Goal: Task Accomplishment & Management: Manage account settings

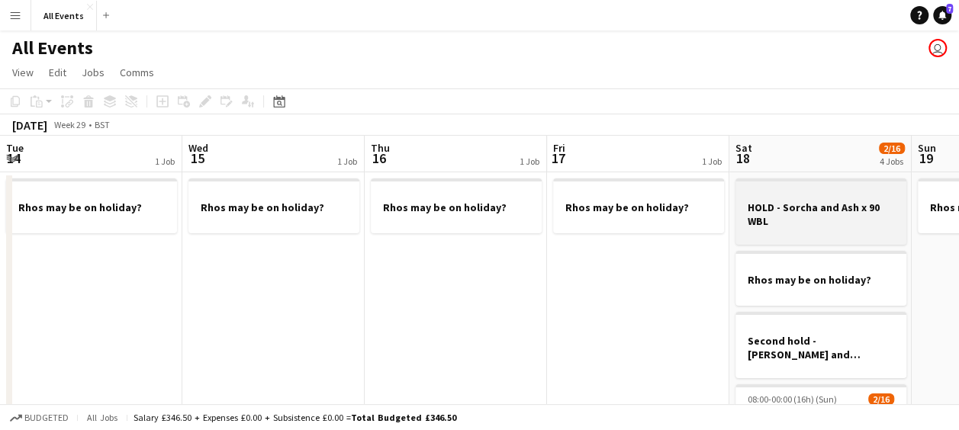
scroll to position [0, 525]
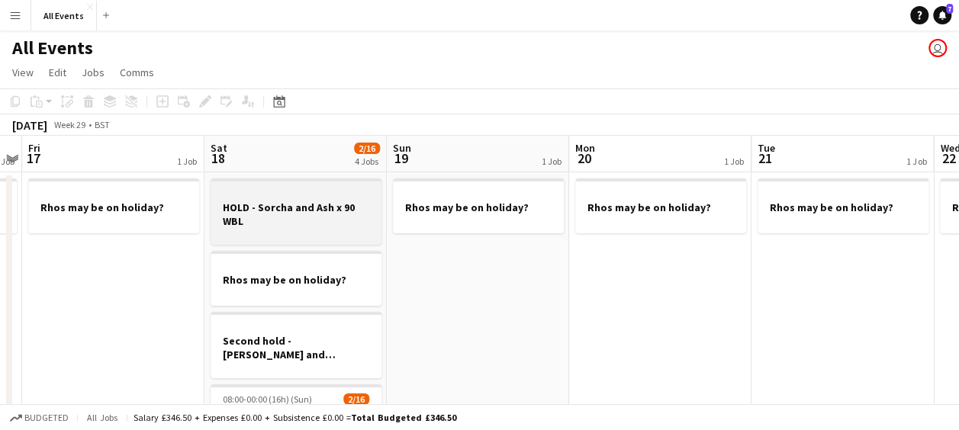
click at [293, 220] on h3 "HOLD - Sorcha and Ash x 90 WBL" at bounding box center [296, 214] width 171 height 27
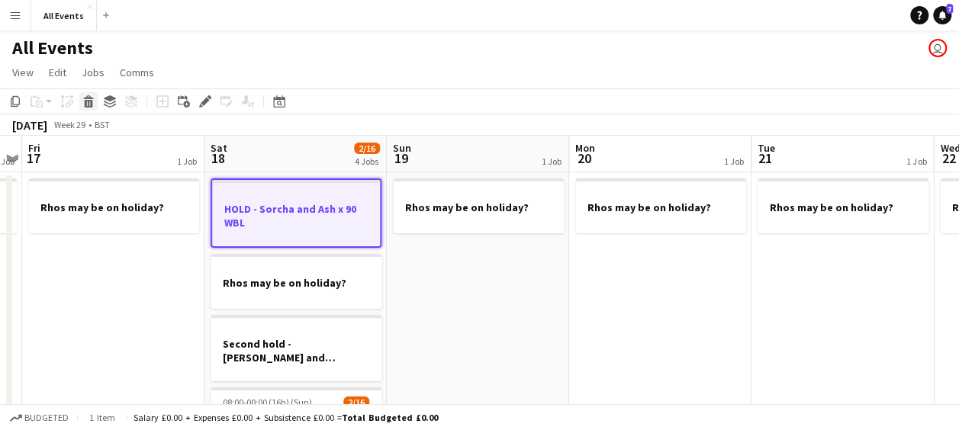
click at [87, 96] on icon at bounding box center [88, 97] width 10 height 4
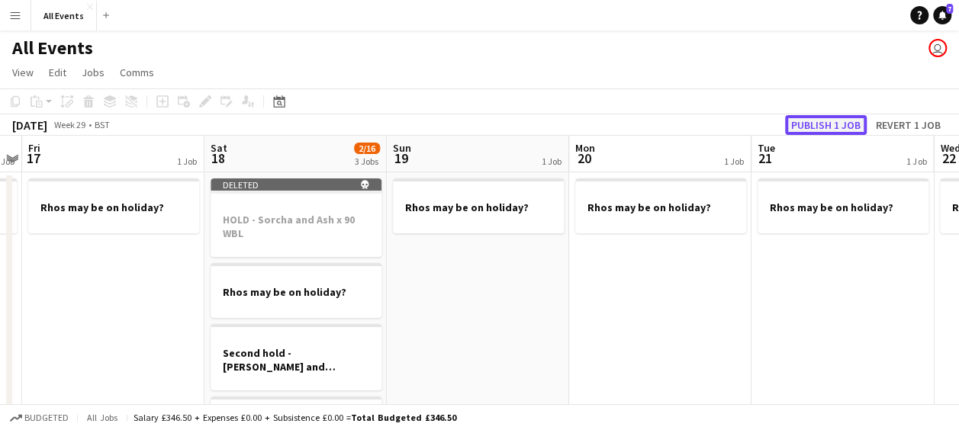
click at [824, 124] on button "Publish 1 job" at bounding box center [826, 125] width 82 height 20
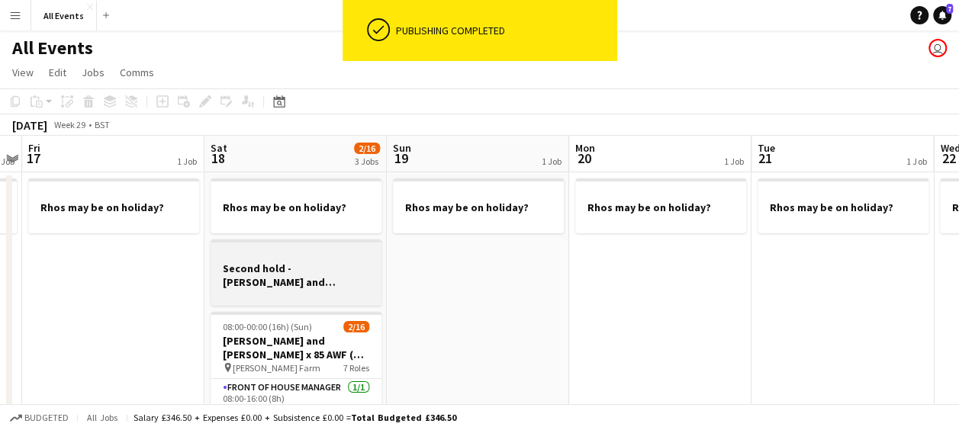
click at [282, 271] on h3 "Second hold - [PERSON_NAME] and [PERSON_NAME]" at bounding box center [296, 275] width 171 height 27
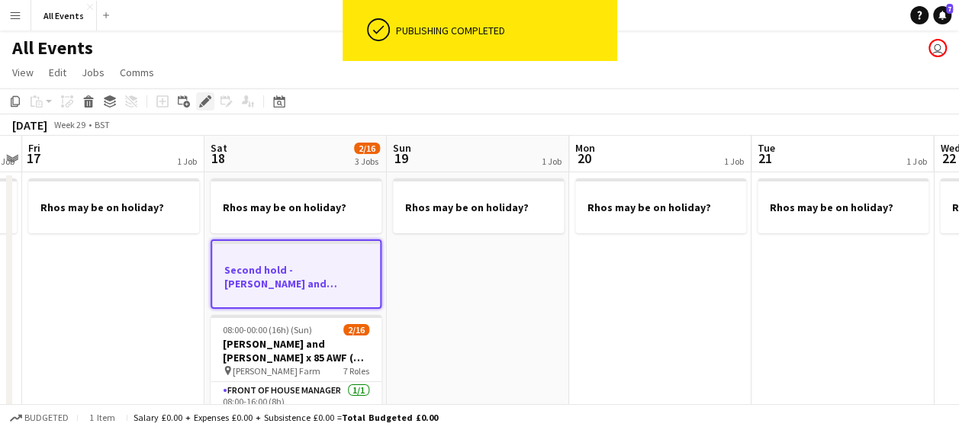
click at [203, 98] on icon "Edit" at bounding box center [205, 101] width 12 height 12
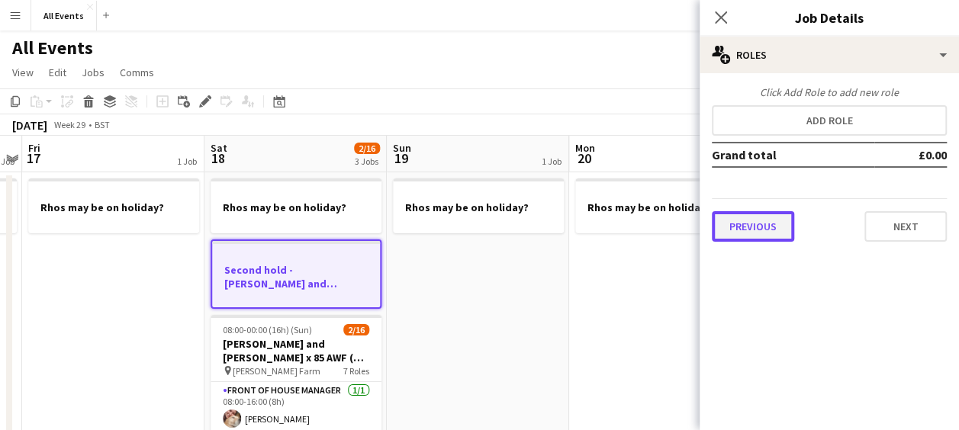
click at [727, 218] on button "Previous" at bounding box center [753, 226] width 82 height 31
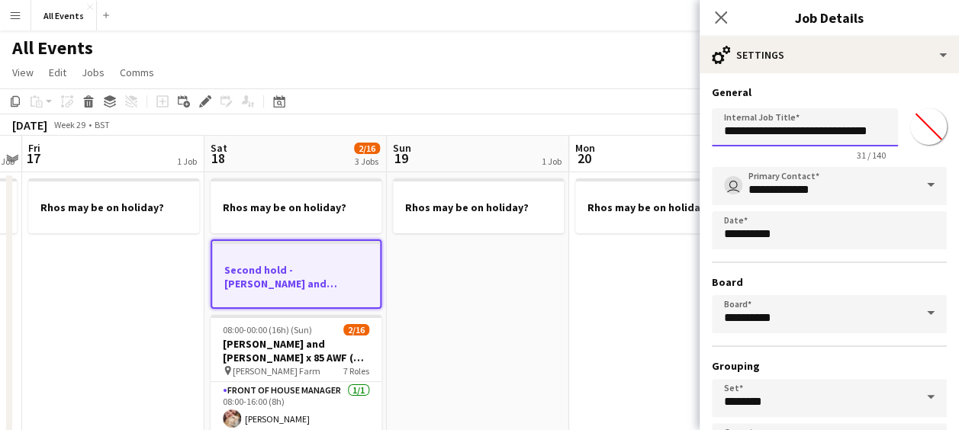
click at [788, 129] on input "**********" at bounding box center [805, 127] width 186 height 38
click at [851, 131] on input "**********" at bounding box center [805, 127] width 186 height 38
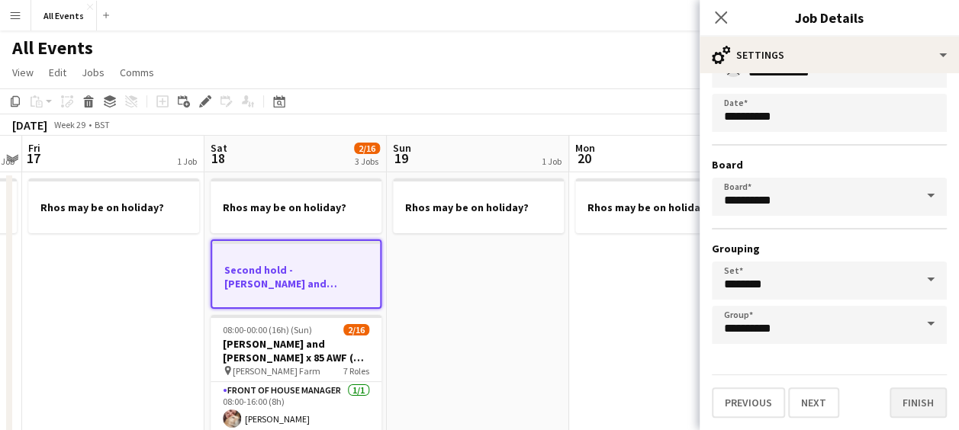
type input "**********"
click at [917, 391] on button "Finish" at bounding box center [918, 403] width 57 height 31
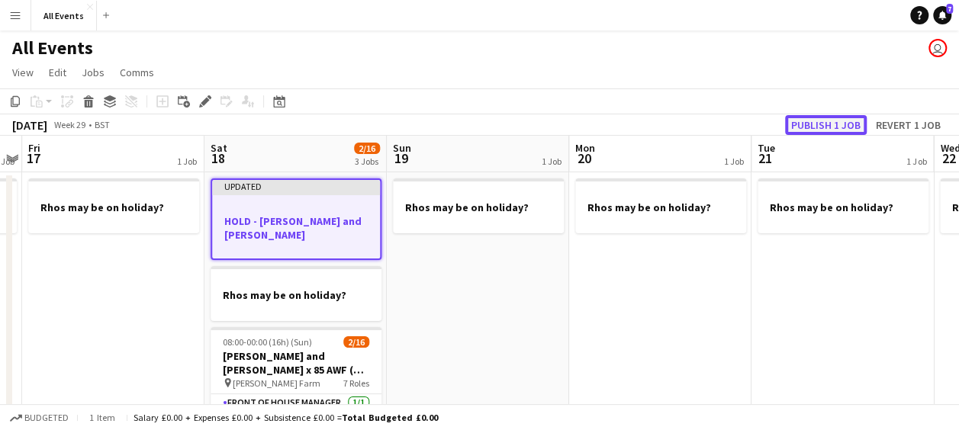
click at [827, 127] on button "Publish 1 job" at bounding box center [826, 125] width 82 height 20
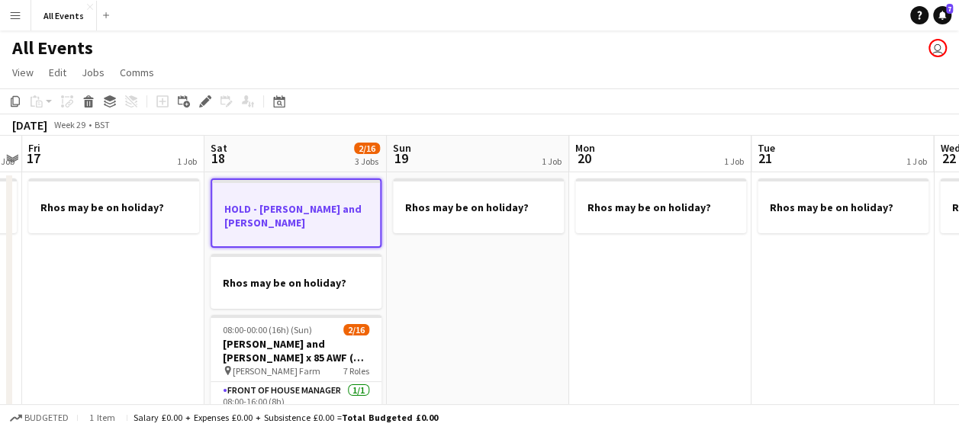
click at [423, 276] on app-date-cell "Rhos may be on holiday?" at bounding box center [478, 378] width 182 height 410
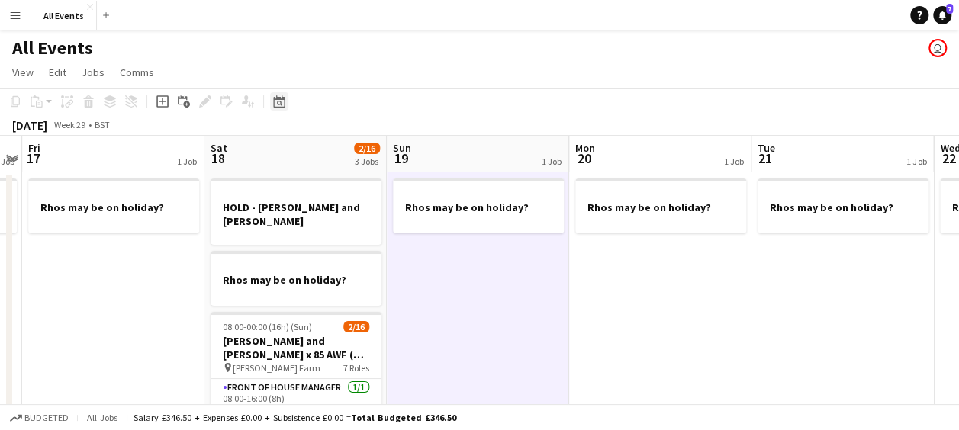
click at [279, 105] on icon "Date picker" at bounding box center [279, 101] width 12 height 12
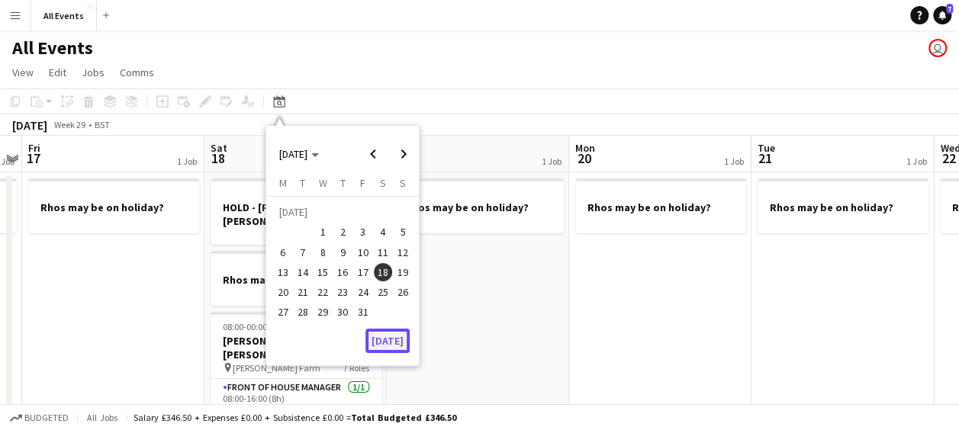
click at [382, 336] on button "[DATE]" at bounding box center [388, 341] width 44 height 24
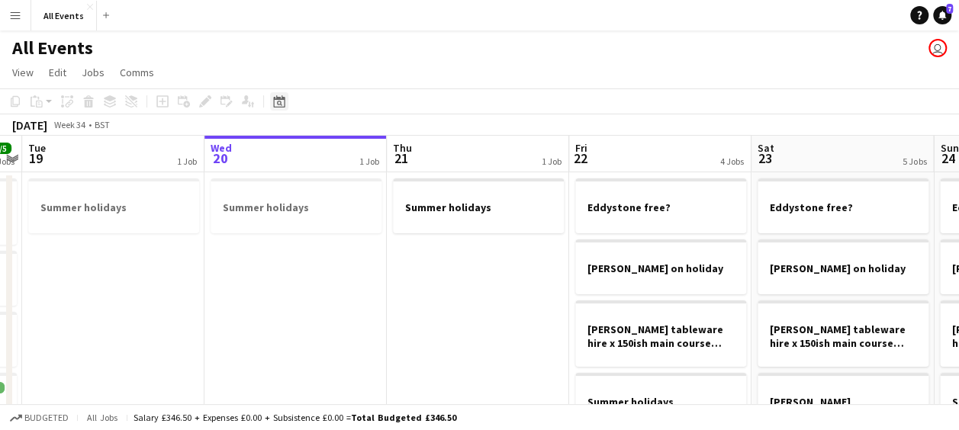
click at [275, 99] on icon at bounding box center [278, 101] width 11 height 12
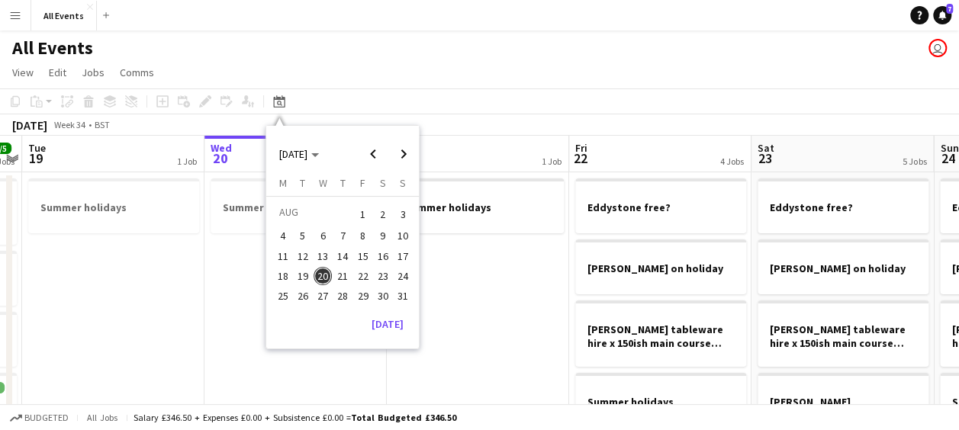
click at [386, 256] on span "16" at bounding box center [383, 256] width 18 height 18
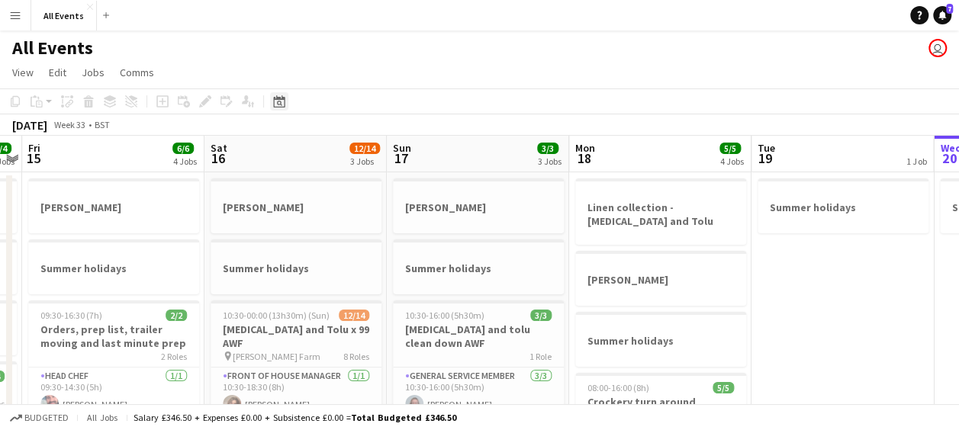
click at [282, 103] on icon "Date picker" at bounding box center [279, 101] width 12 height 12
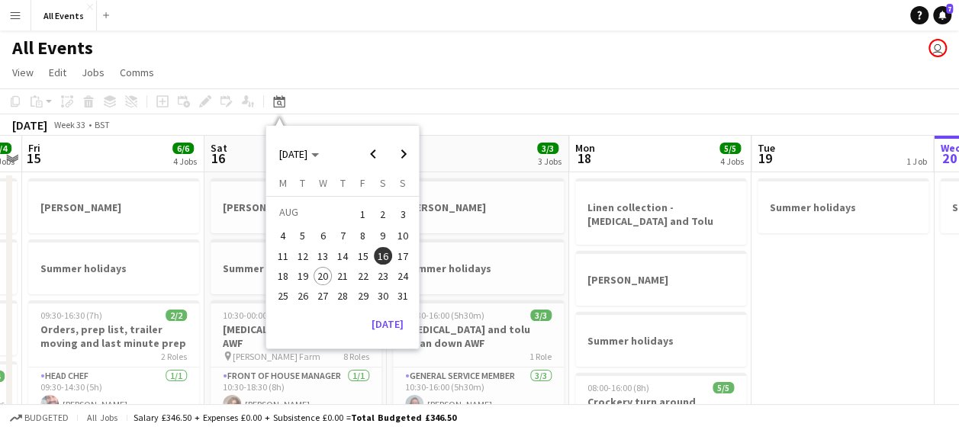
click at [385, 232] on span "9" at bounding box center [383, 236] width 18 height 18
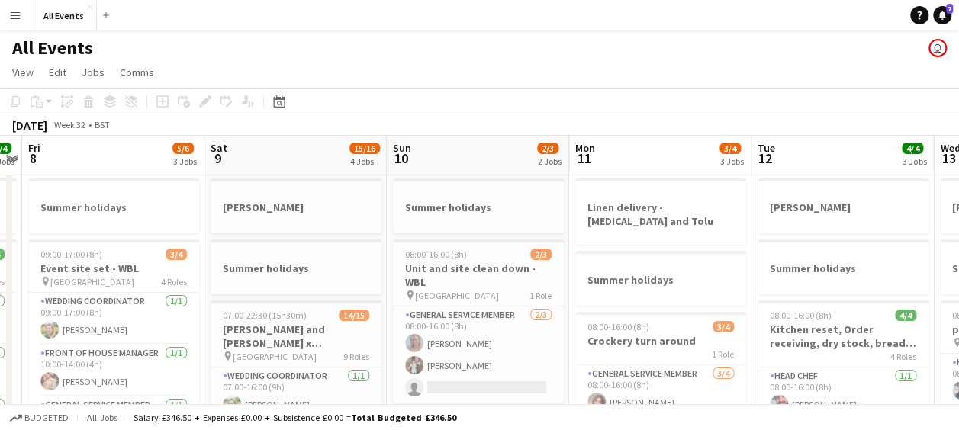
click at [292, 137] on app-board-header-date "Sat 9 15/16 4 Jobs" at bounding box center [296, 154] width 182 height 37
click at [278, 104] on icon "Date picker" at bounding box center [279, 101] width 12 height 12
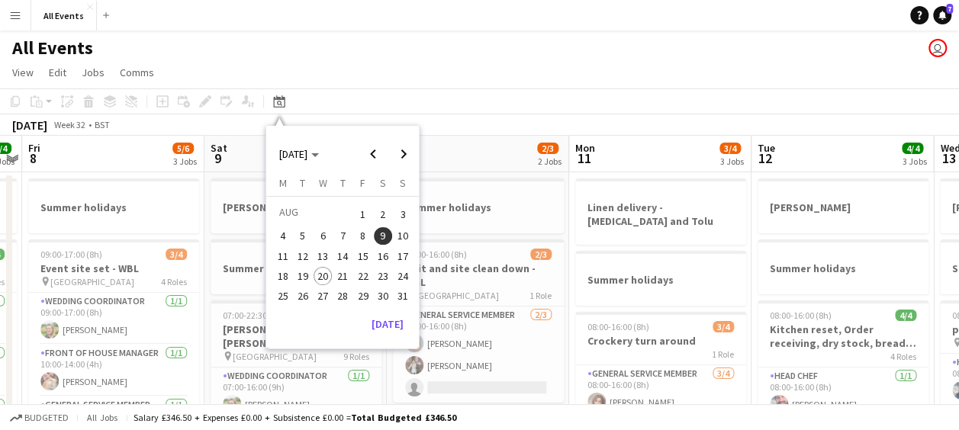
click at [380, 256] on span "16" at bounding box center [383, 256] width 18 height 18
